Goal: Information Seeking & Learning: Learn about a topic

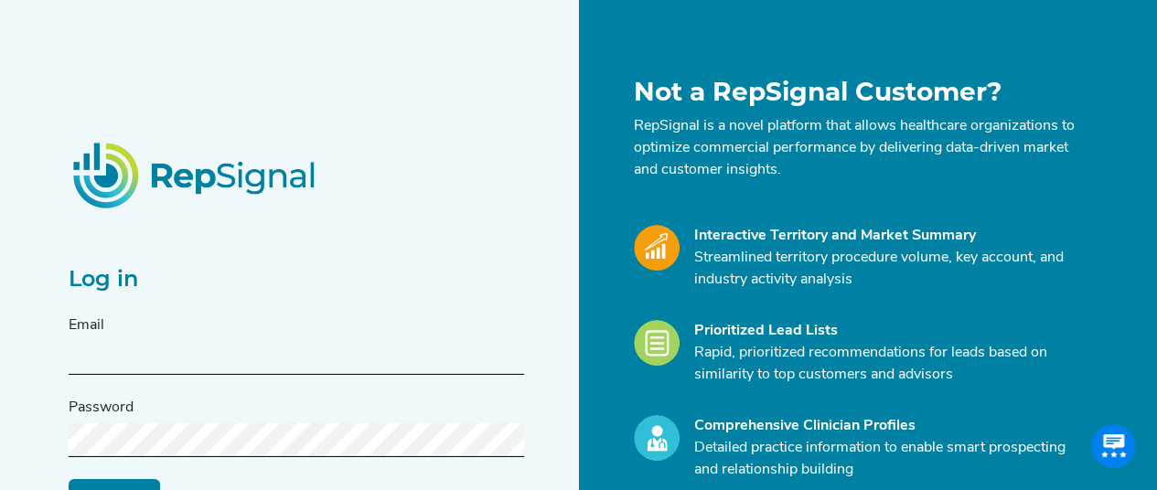
drag, startPoint x: 0, startPoint y: 0, endPoint x: 143, endPoint y: 347, distance: 375.0
click at [143, 347] on input "text" at bounding box center [297, 358] width 456 height 34
type input "[PERSON_NAME][EMAIL_ADDRESS][DOMAIN_NAME]"
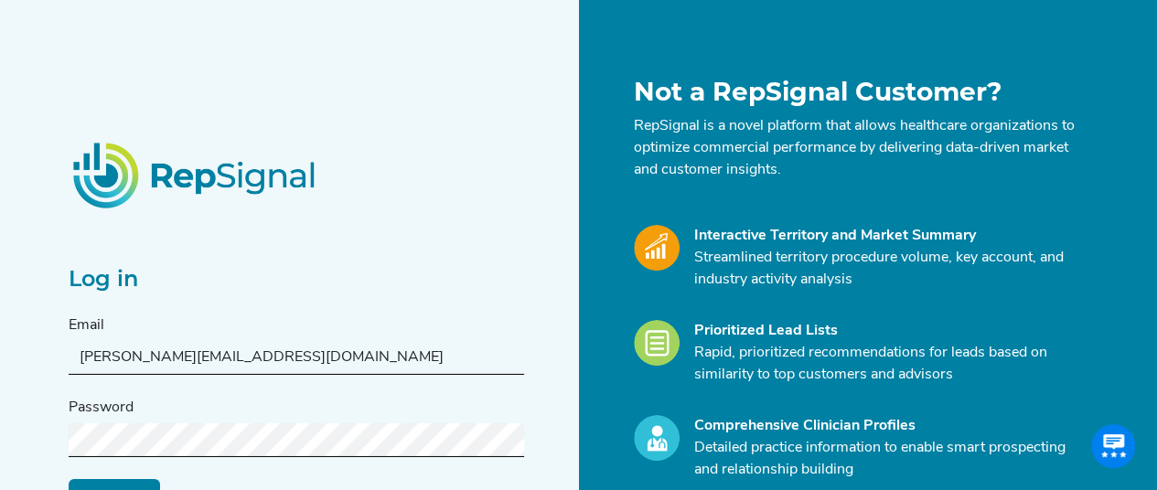
click at [69, 478] on input "Log in" at bounding box center [114, 495] width 91 height 35
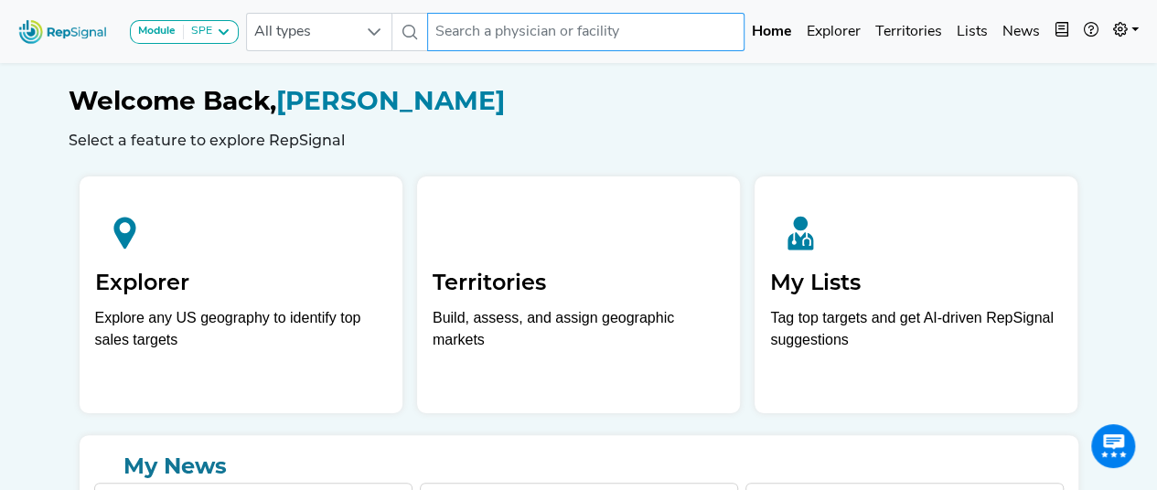
click at [564, 32] on input "text" at bounding box center [585, 32] width 317 height 38
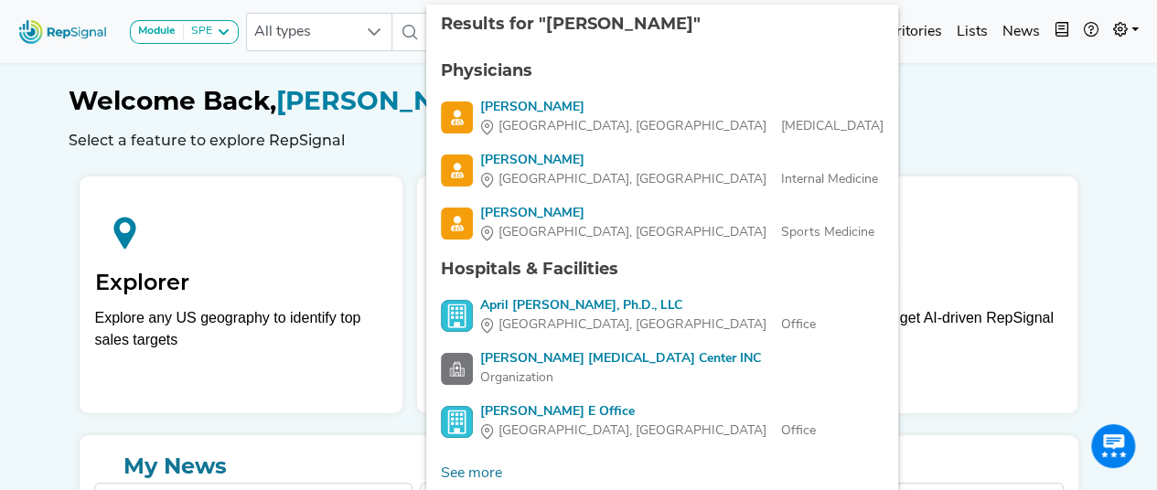
type input "c"
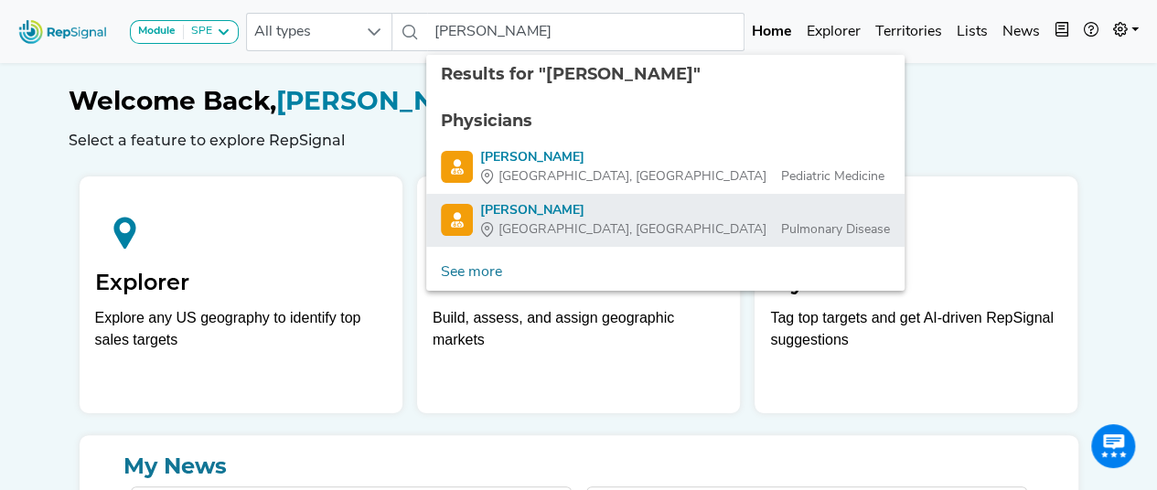
click at [588, 218] on div "[PERSON_NAME]" at bounding box center [685, 210] width 410 height 19
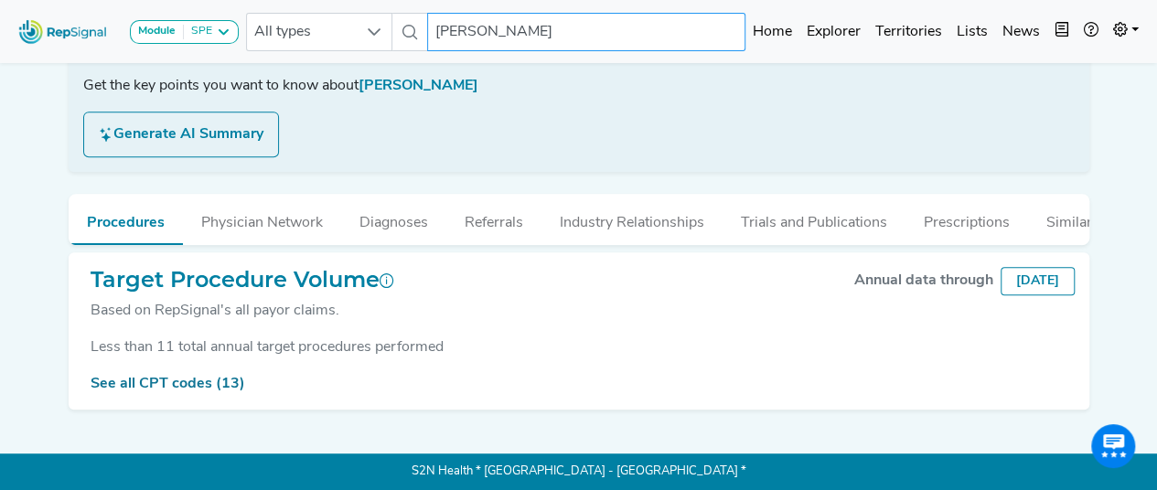
scroll to position [338, 0]
click at [211, 383] on link "See all CPT codes (13)" at bounding box center [168, 384] width 155 height 15
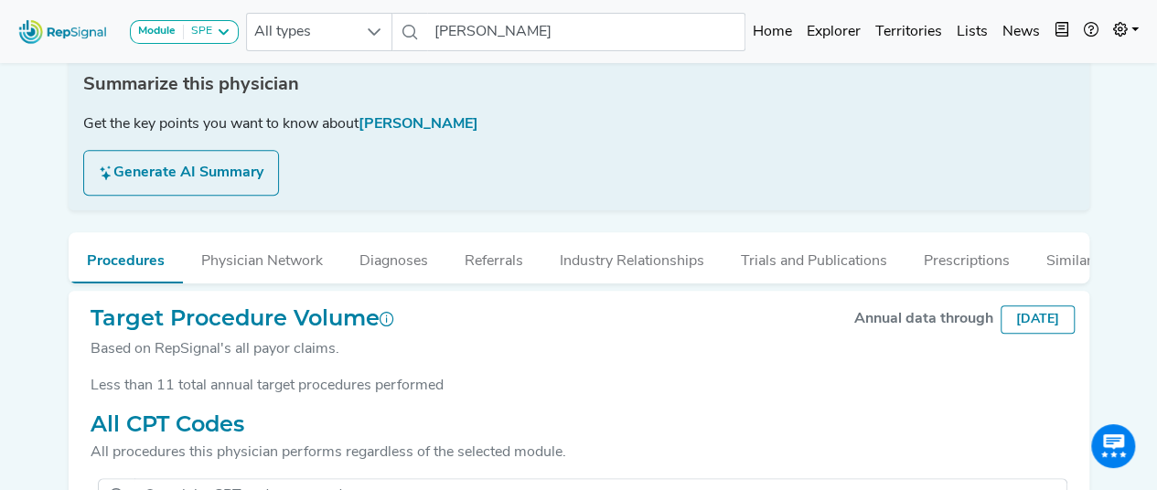
scroll to position [284, 0]
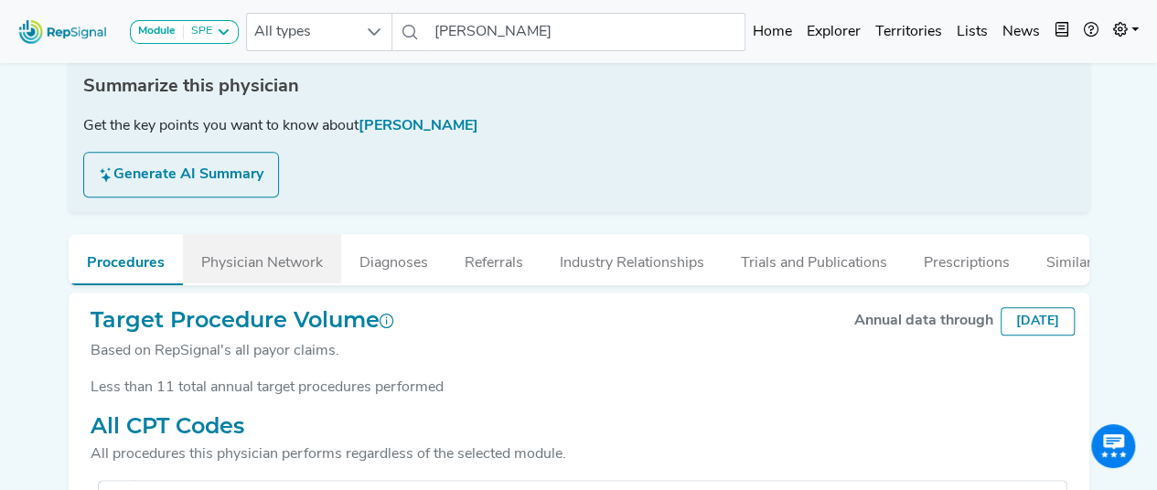
click at [259, 264] on button "Physician Network" at bounding box center [262, 258] width 158 height 49
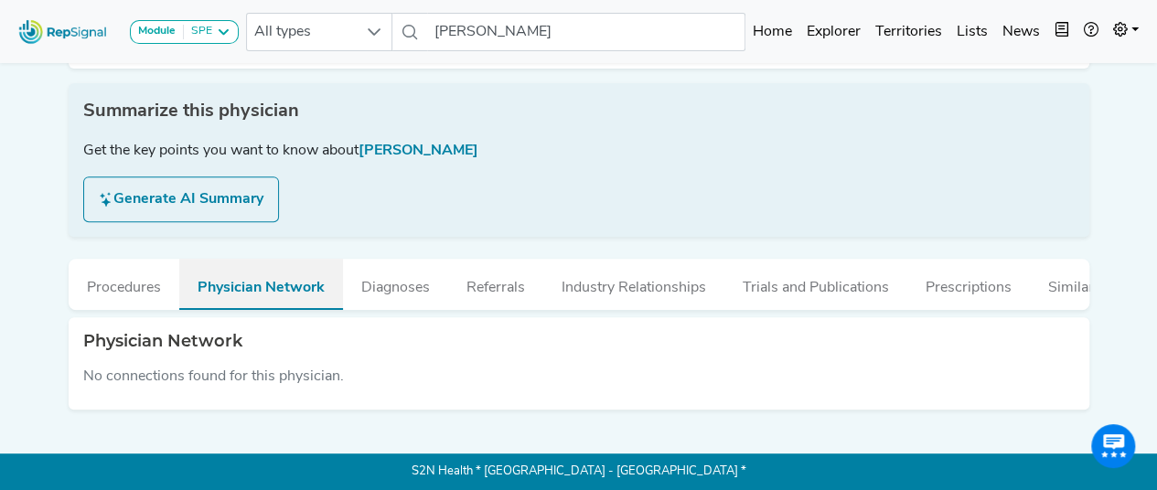
scroll to position [273, 0]
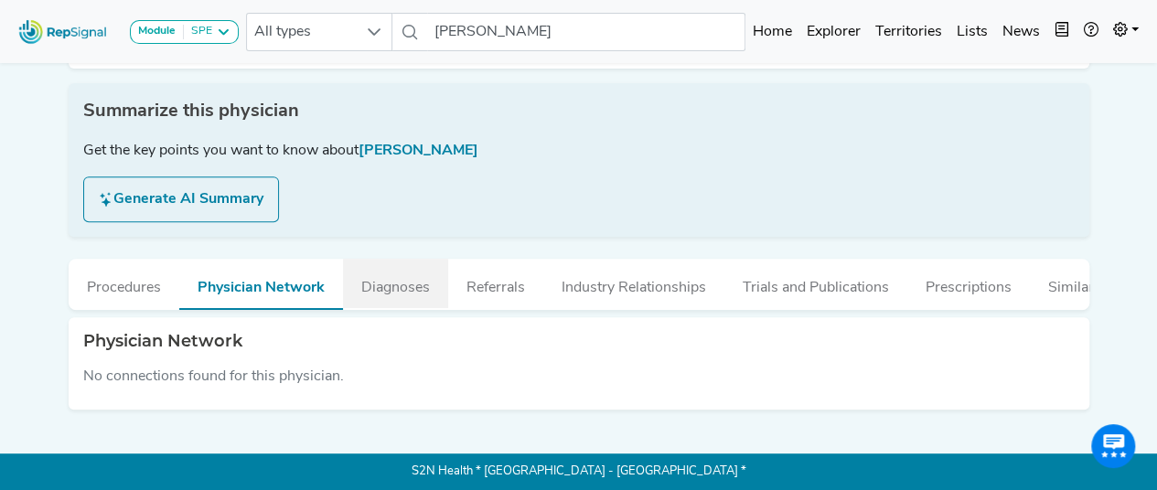
click at [430, 274] on button "Diagnoses" at bounding box center [395, 283] width 105 height 49
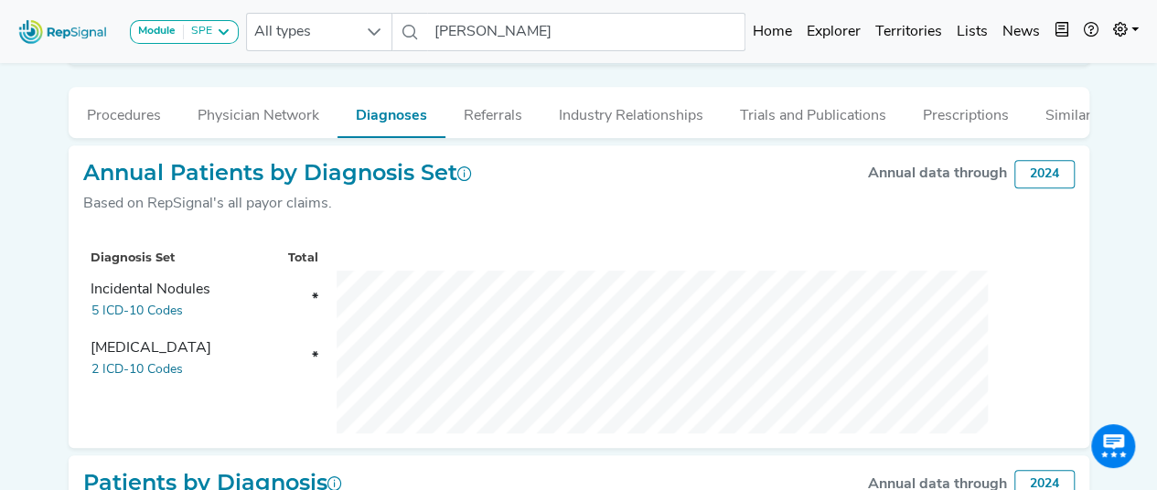
scroll to position [360, 0]
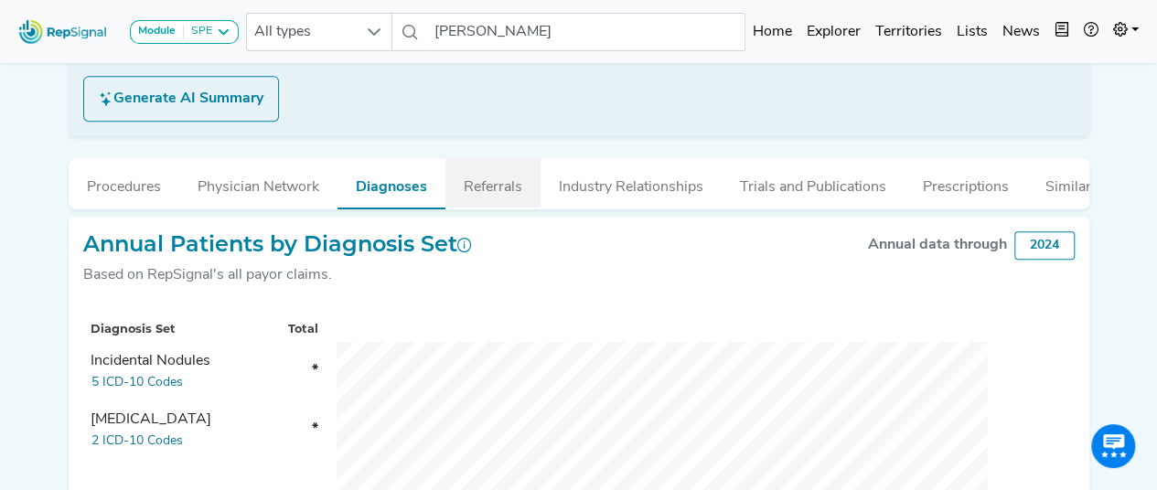
click at [489, 184] on button "Referrals" at bounding box center [493, 182] width 95 height 49
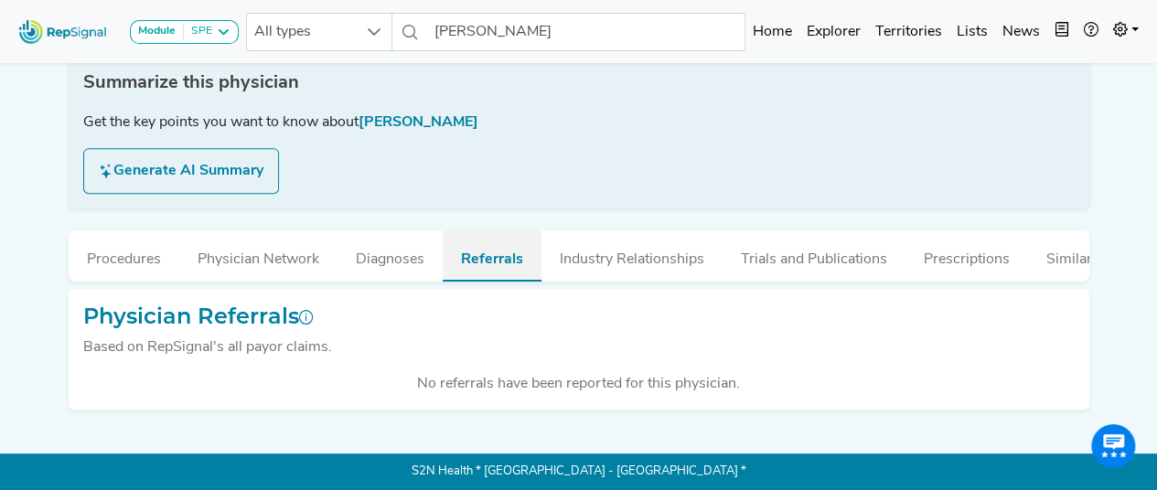
scroll to position [301, 0]
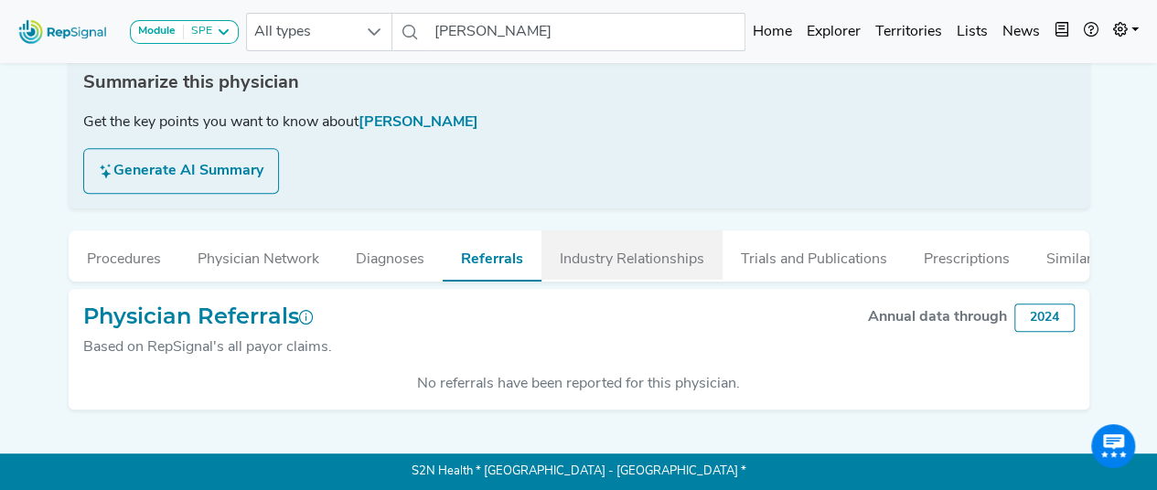
click at [633, 259] on button "Industry Relationships" at bounding box center [632, 255] width 181 height 49
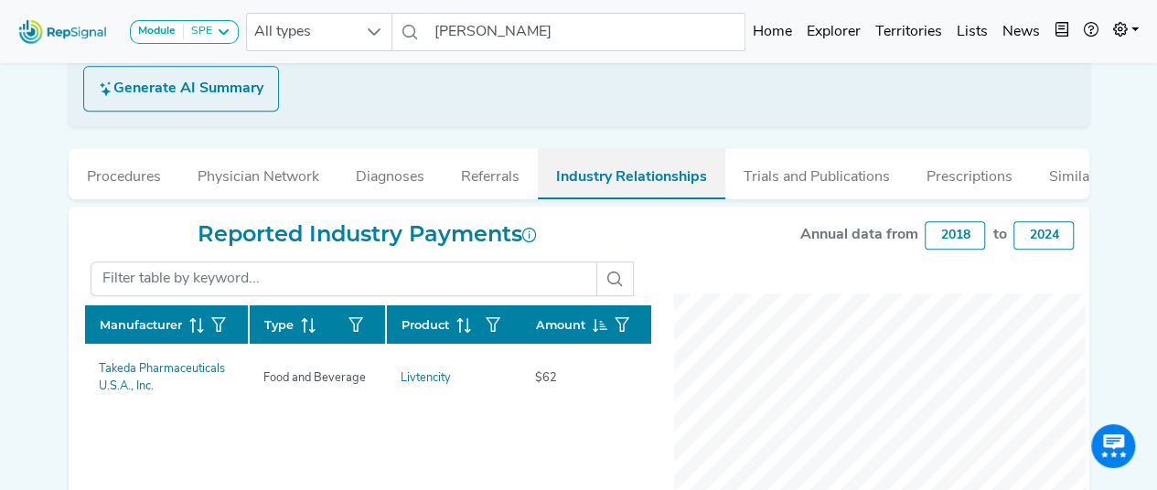
scroll to position [348, 0]
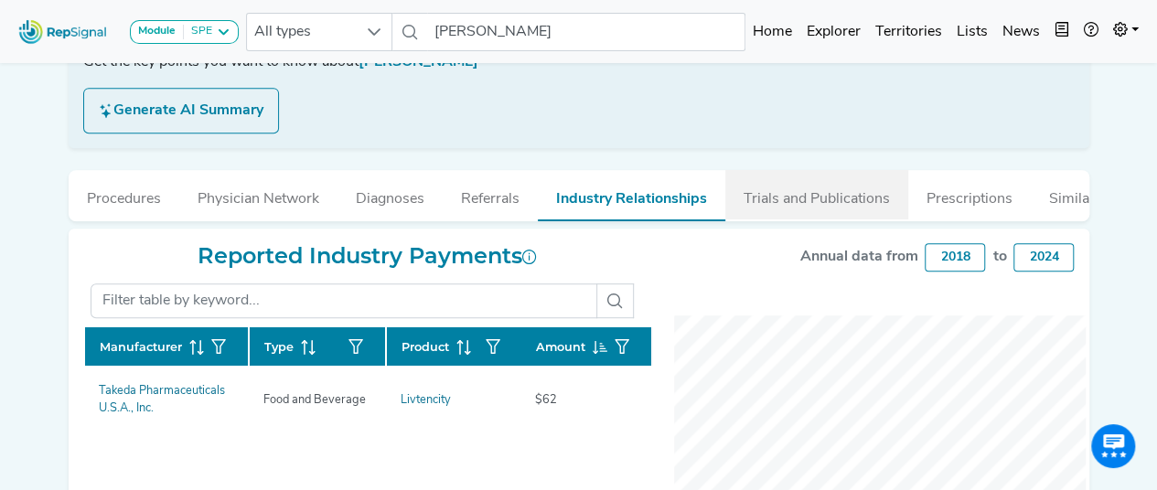
click at [827, 184] on button "Trials and Publications" at bounding box center [817, 194] width 183 height 49
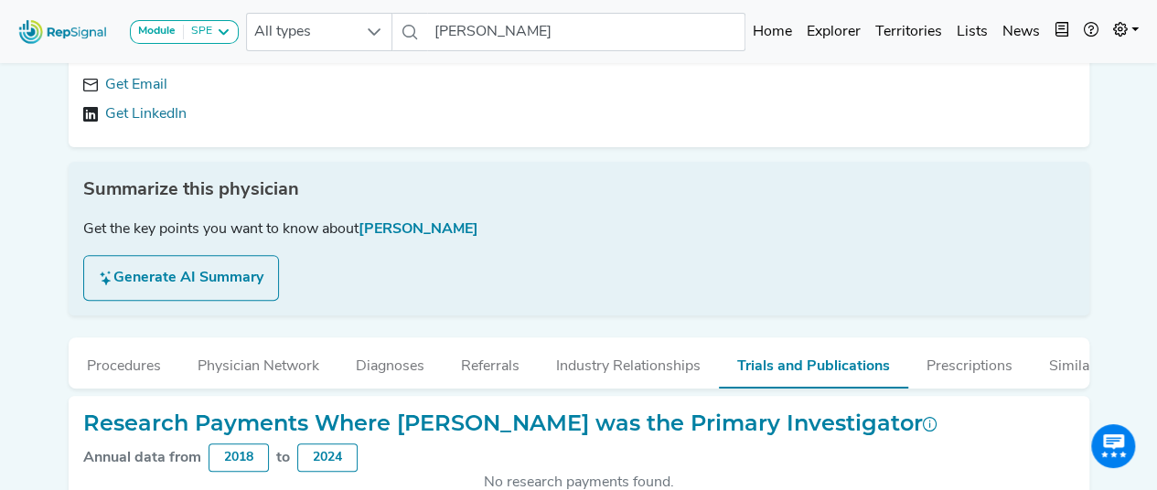
scroll to position [179, 0]
click at [1000, 373] on button "Prescriptions" at bounding box center [969, 363] width 123 height 49
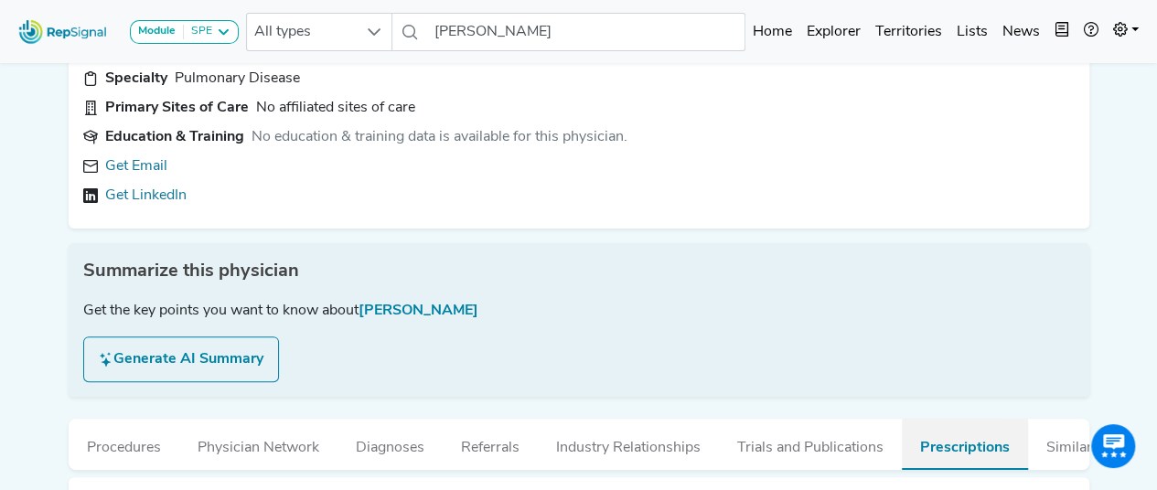
scroll to position [0, 0]
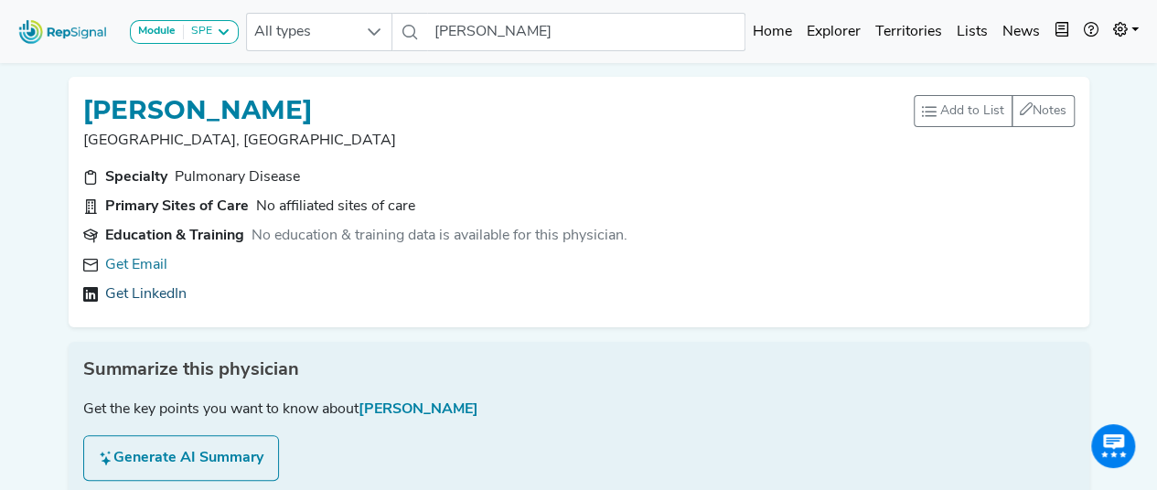
click at [157, 297] on link "Get LinkedIn" at bounding box center [145, 295] width 81 height 22
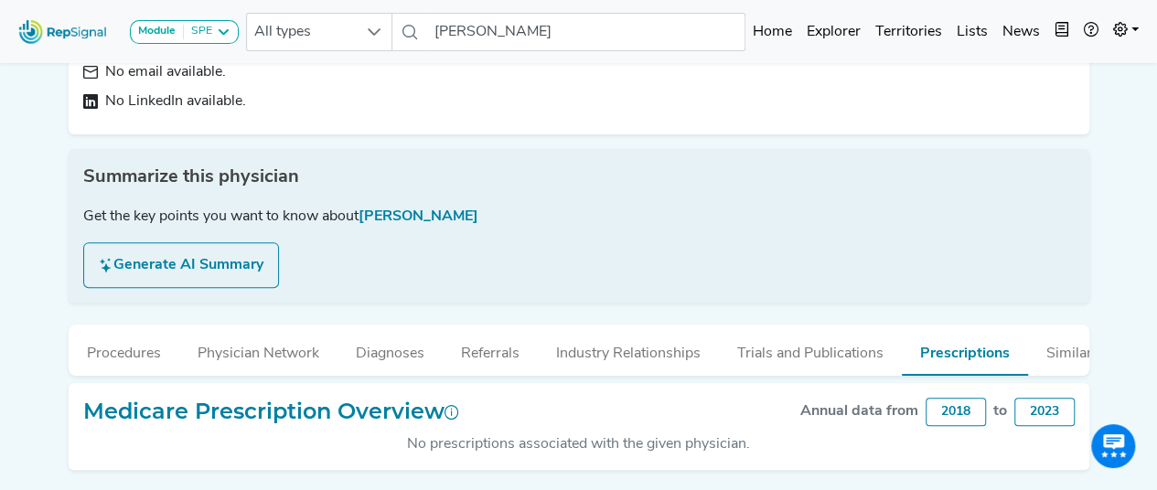
scroll to position [265, 0]
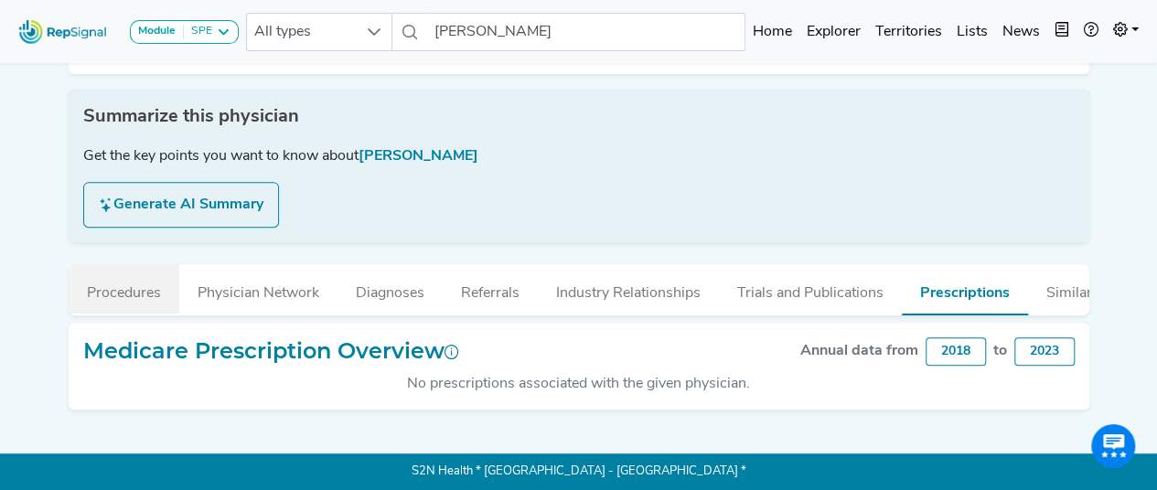
click at [142, 273] on button "Procedures" at bounding box center [124, 288] width 111 height 49
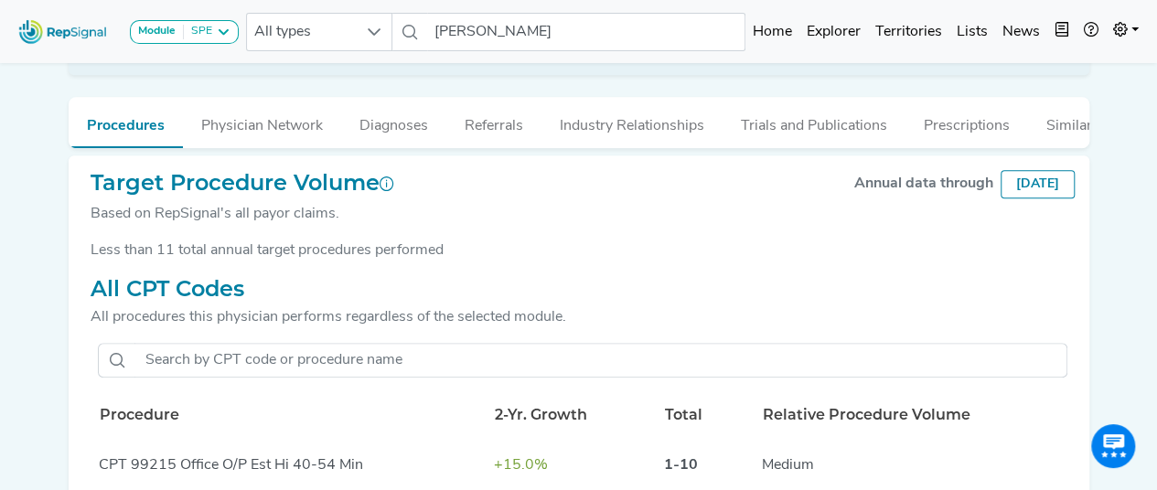
scroll to position [340, 0]
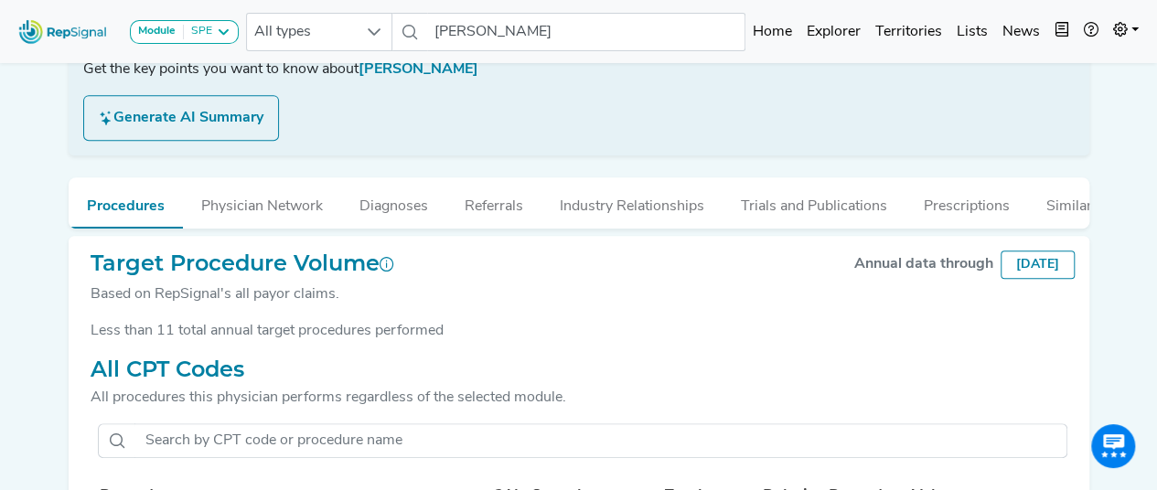
click at [1023, 279] on div "[DATE]" at bounding box center [1038, 265] width 74 height 28
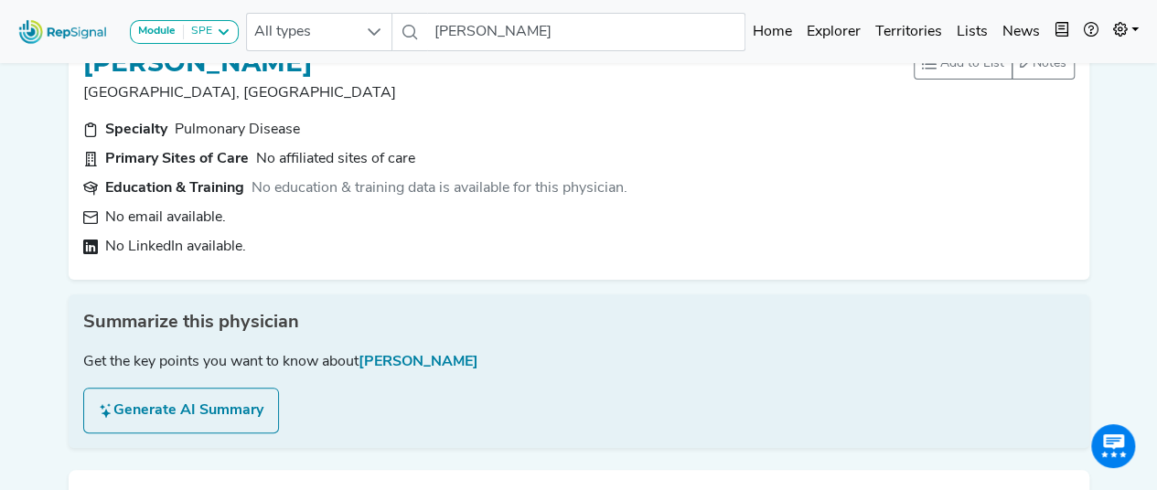
scroll to position [0, 0]
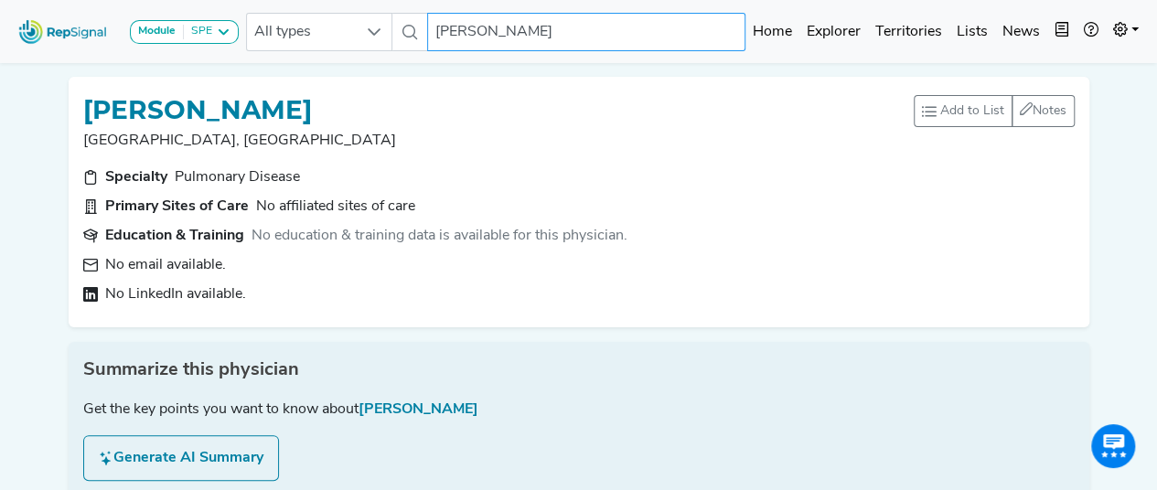
click at [595, 35] on input "[PERSON_NAME]" at bounding box center [586, 32] width 318 height 38
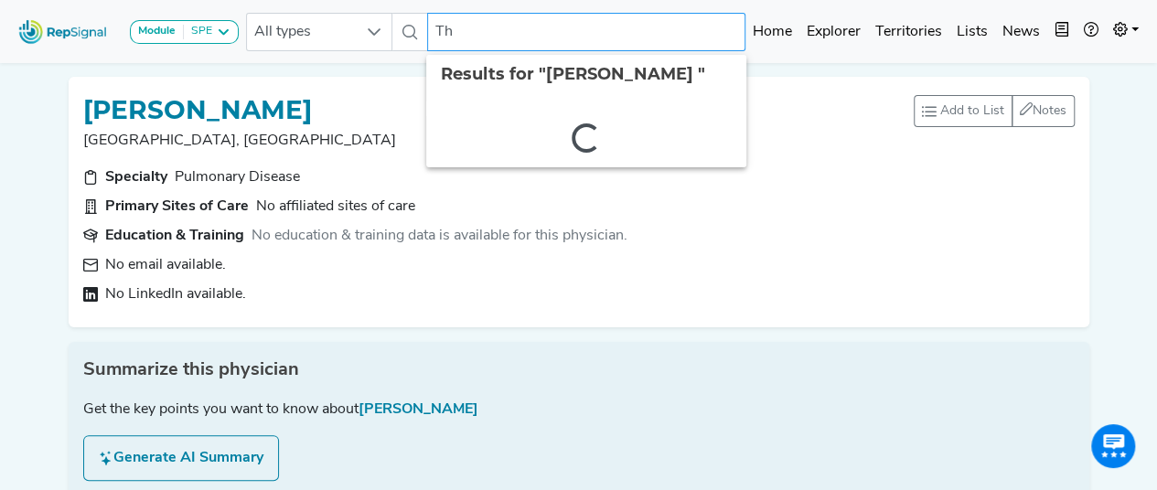
type input "T"
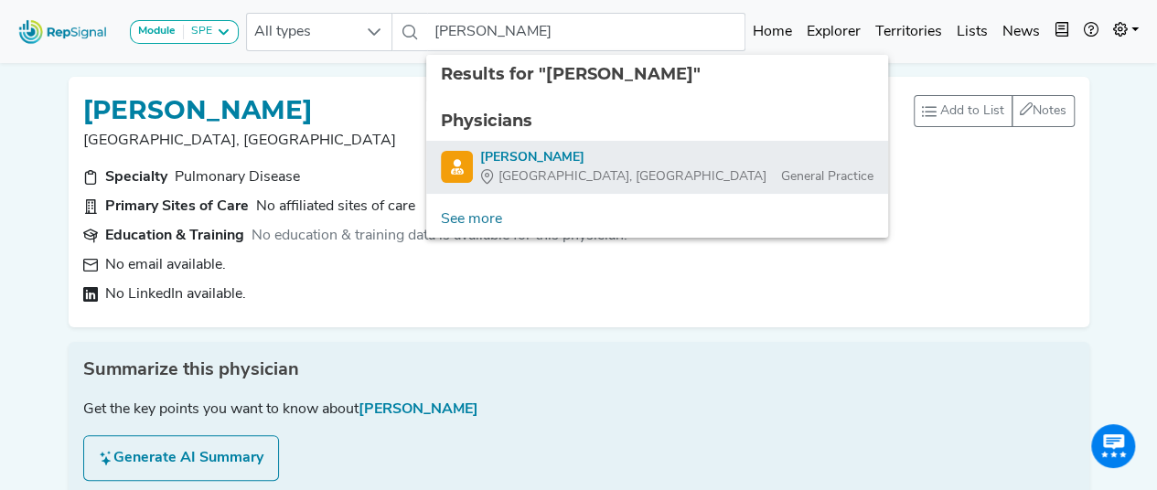
click at [538, 177] on span "[GEOGRAPHIC_DATA], [GEOGRAPHIC_DATA]" at bounding box center [633, 176] width 268 height 19
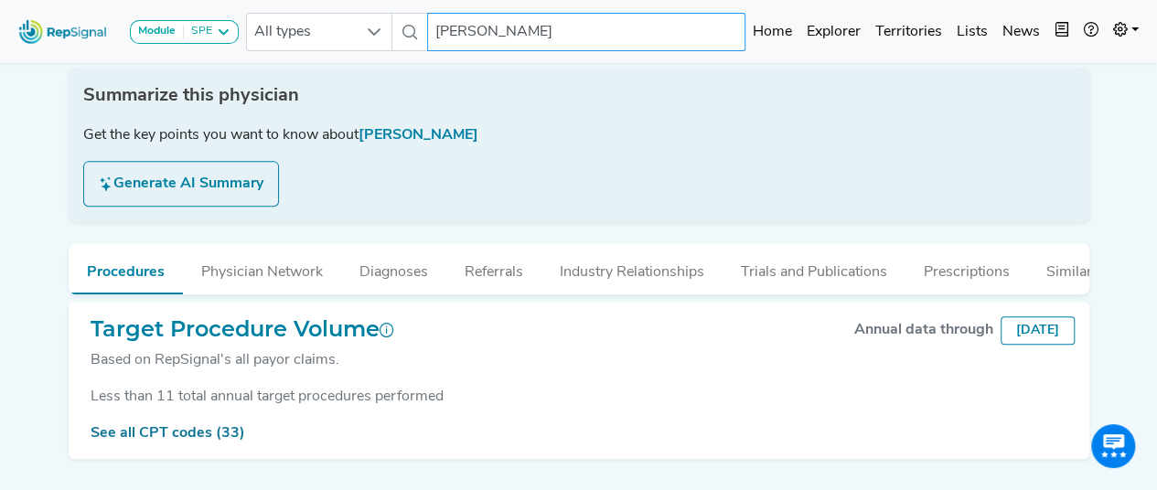
scroll to position [312, 0]
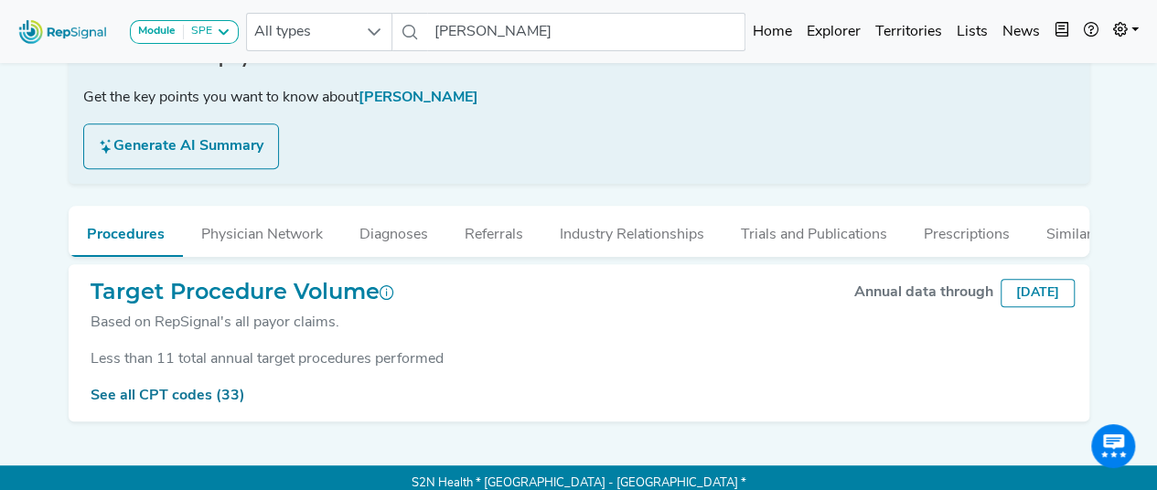
click at [209, 402] on div "See all CPT codes (33)" at bounding box center [579, 396] width 992 height 22
click at [181, 403] on link "See all CPT codes (33)" at bounding box center [168, 396] width 155 height 15
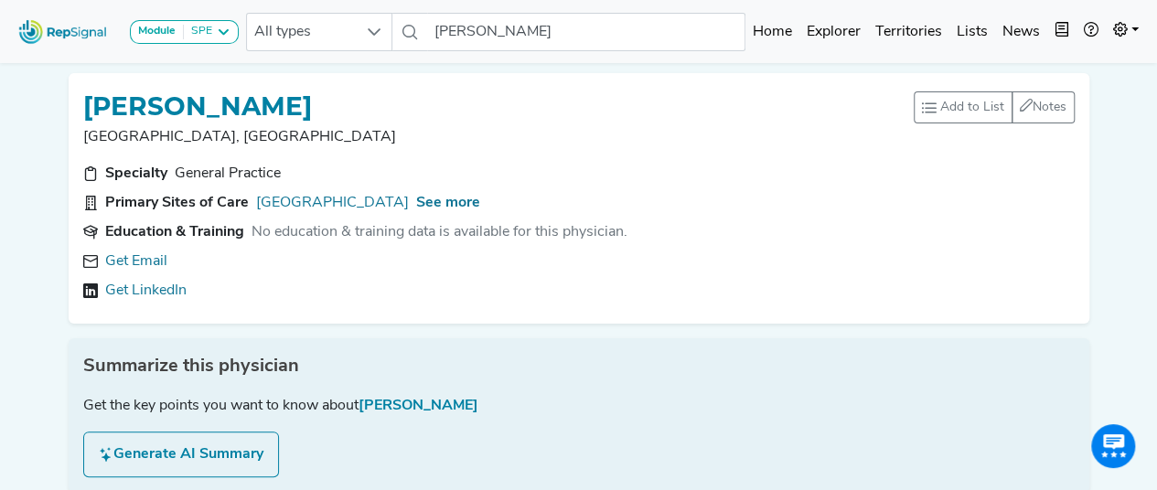
scroll to position [0, 0]
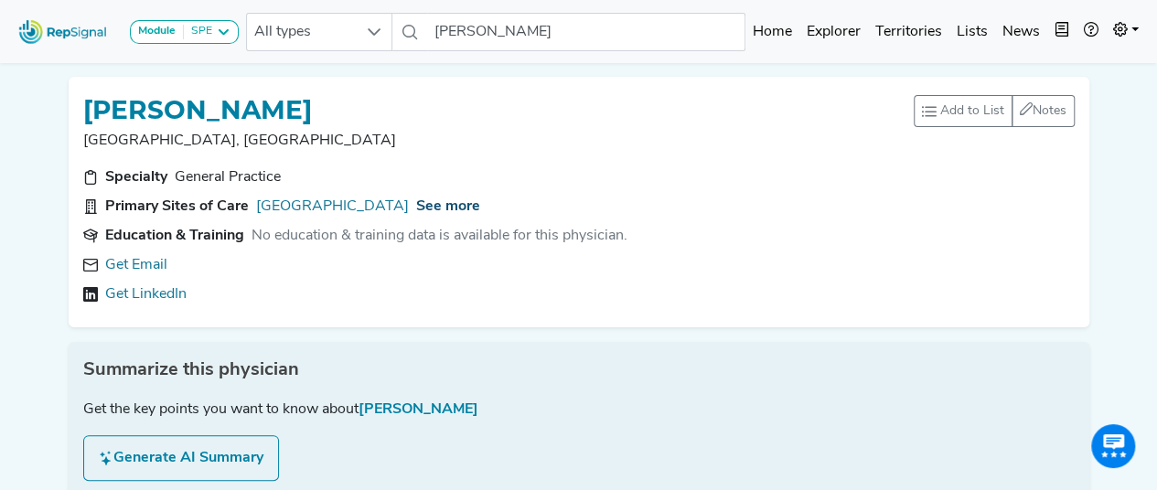
click at [416, 199] on span "See more" at bounding box center [448, 206] width 64 height 15
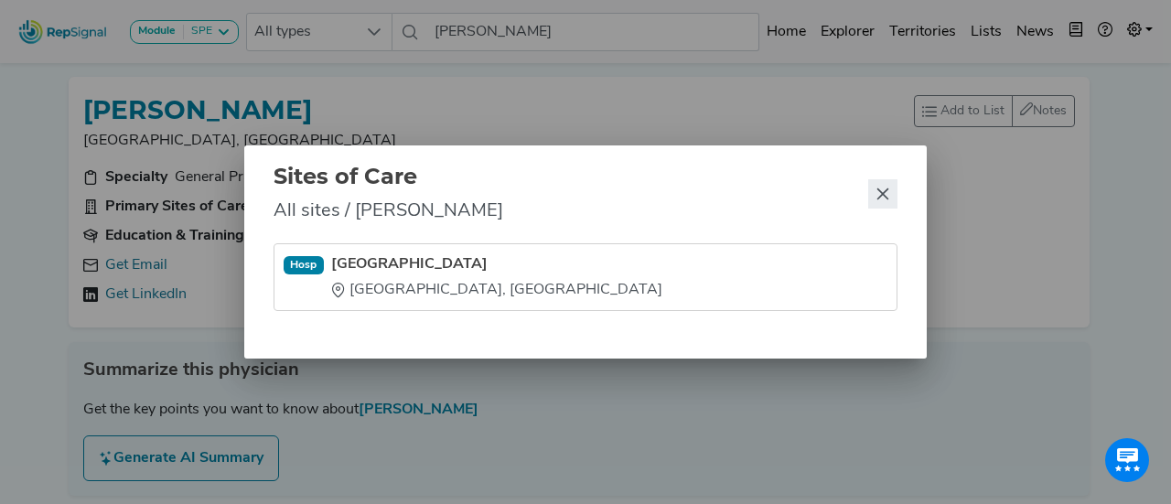
click at [875, 193] on button "Close" at bounding box center [882, 193] width 29 height 29
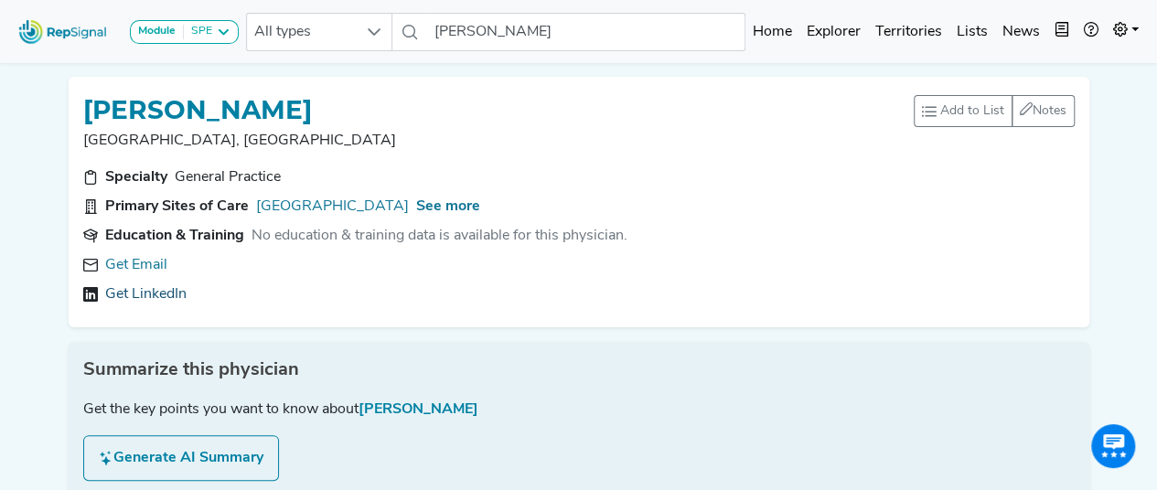
click at [154, 293] on link "Get LinkedIn" at bounding box center [145, 295] width 81 height 22
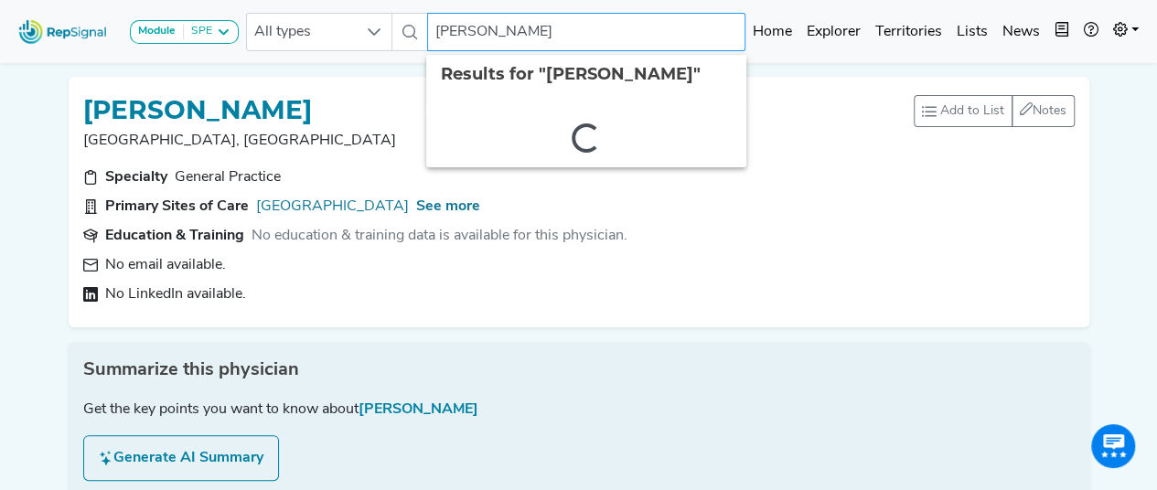
click at [558, 37] on input "[PERSON_NAME]" at bounding box center [586, 32] width 318 height 38
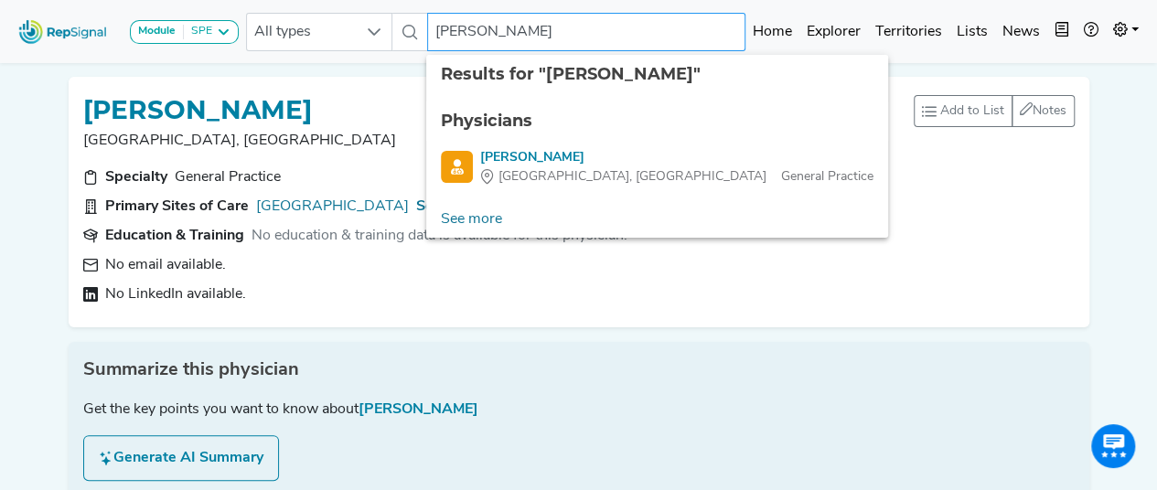
click at [467, 28] on input "[PERSON_NAME]" at bounding box center [586, 32] width 318 height 38
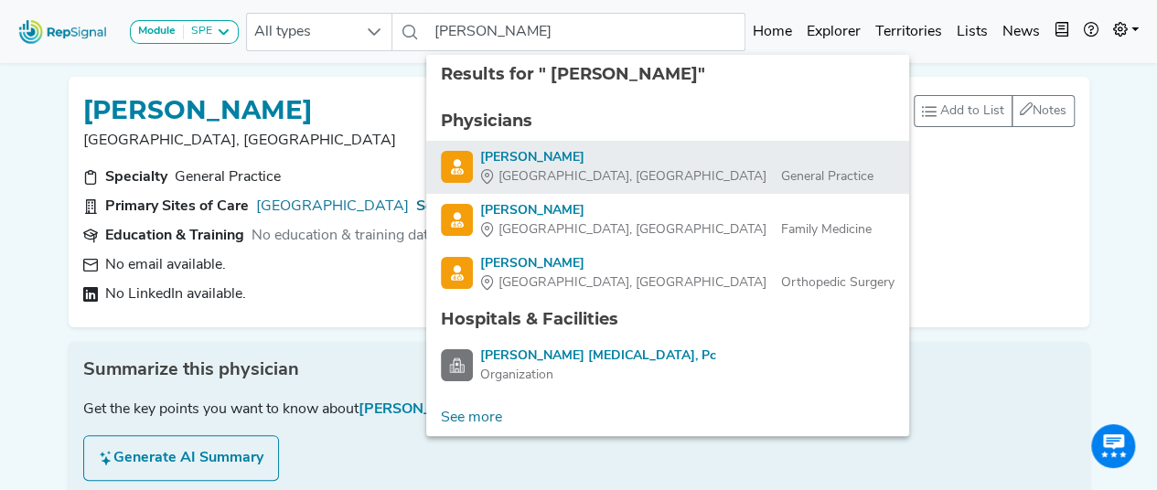
click at [621, 166] on div "[PERSON_NAME]" at bounding box center [676, 157] width 393 height 19
type input "[PERSON_NAME]"
